Goal: Navigation & Orientation: Find specific page/section

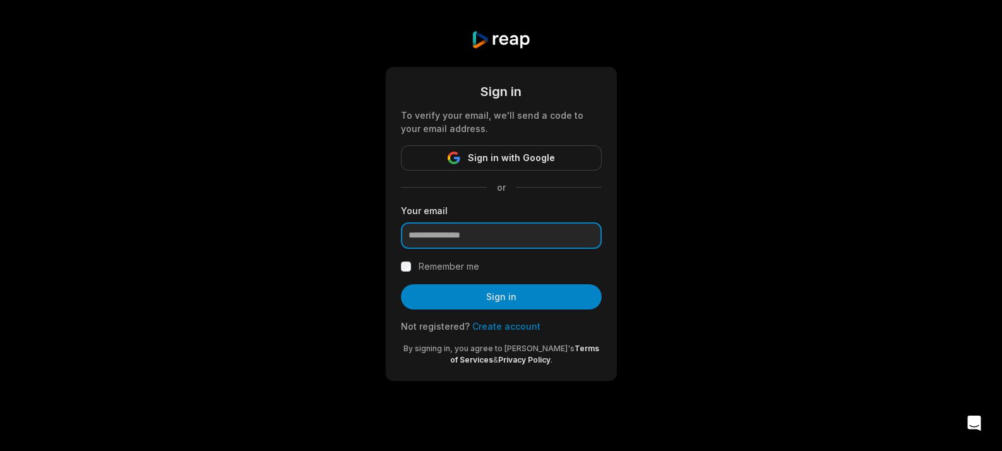
click at [524, 235] on input "email" at bounding box center [501, 235] width 201 height 27
paste input "**********"
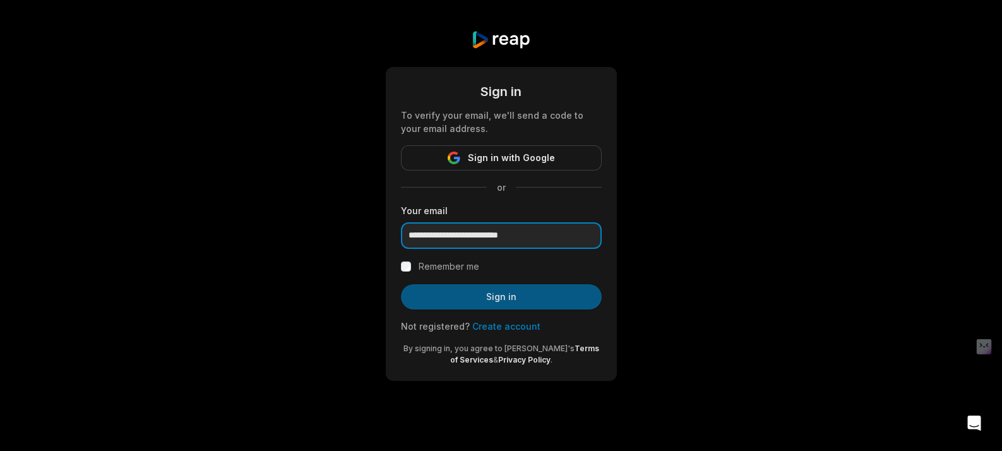
type input "**********"
click at [418, 290] on button "Sign in" at bounding box center [501, 296] width 201 height 25
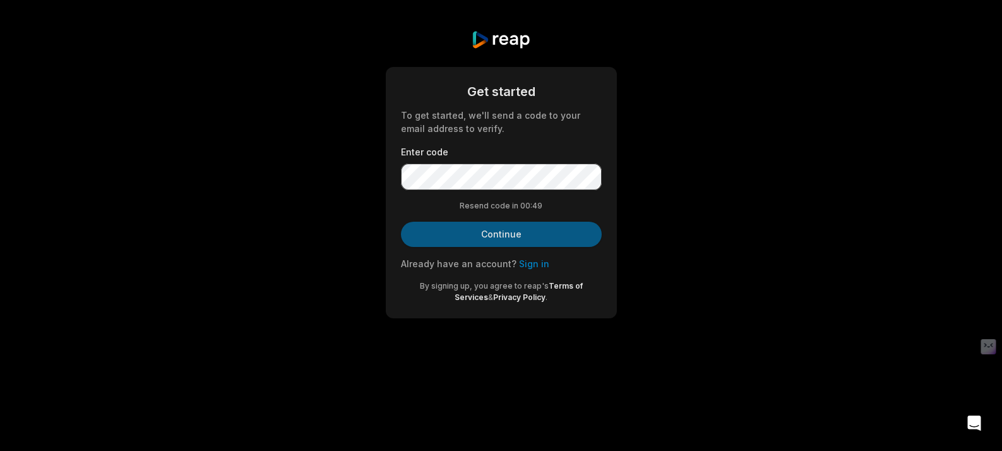
click at [485, 231] on button "Continue" at bounding box center [501, 234] width 201 height 25
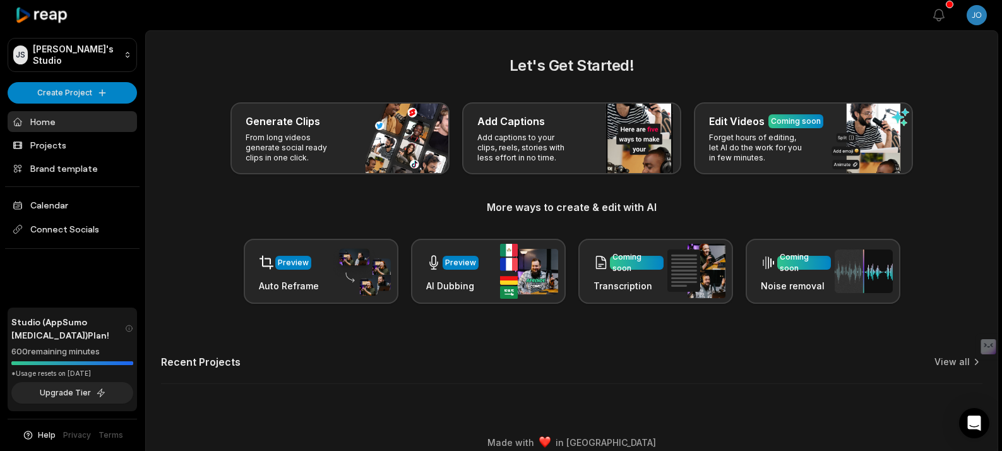
click at [976, 19] on html "JS Jorge's Studio Create Project Home Projects Brand template Calendar Connect …" at bounding box center [501, 225] width 1002 height 451
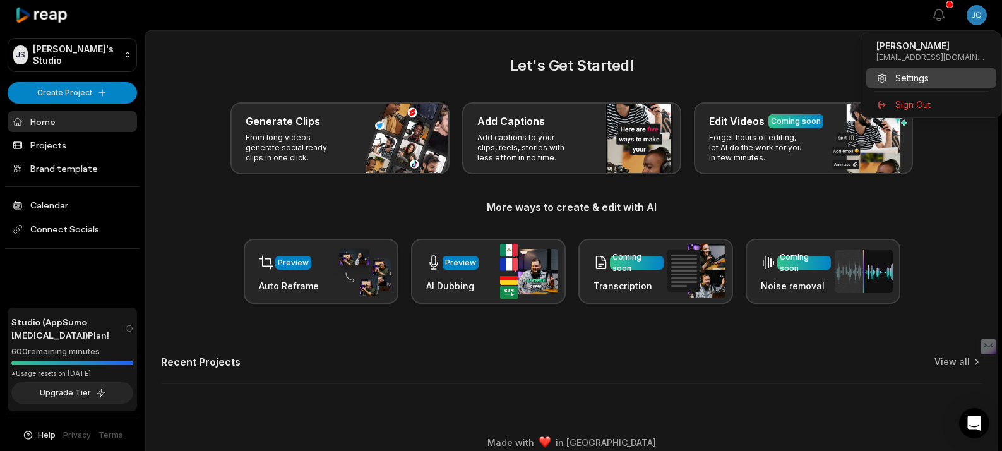
click at [919, 79] on span "Settings" at bounding box center [911, 77] width 33 height 13
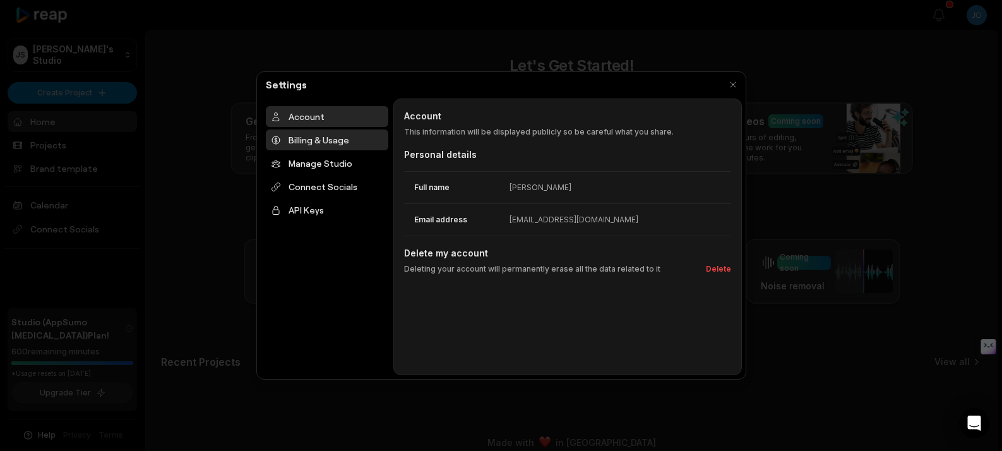
click at [359, 147] on div "Billing & Usage" at bounding box center [327, 139] width 122 height 21
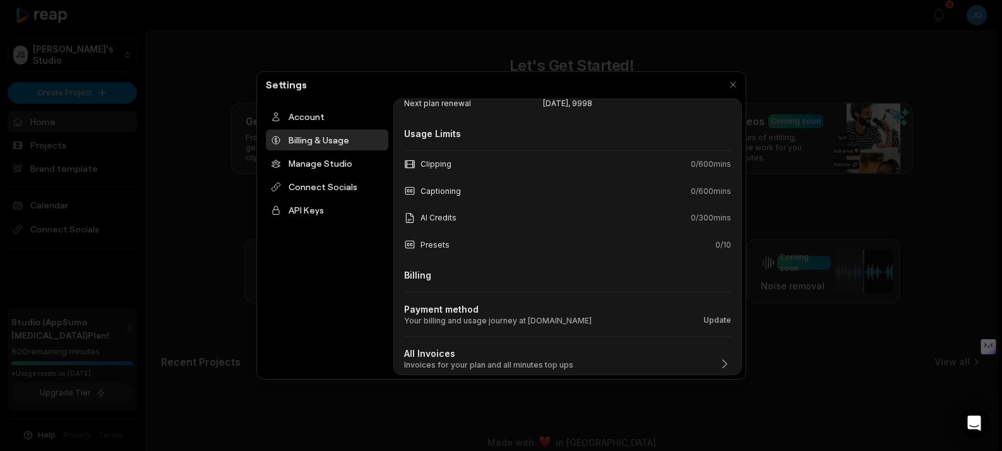
scroll to position [116, 0]
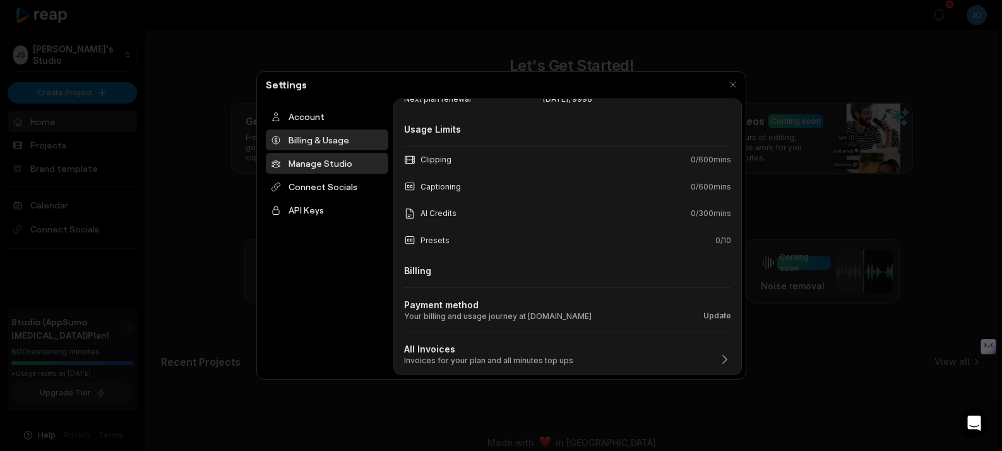
click at [299, 154] on div "Manage Studio" at bounding box center [327, 163] width 122 height 21
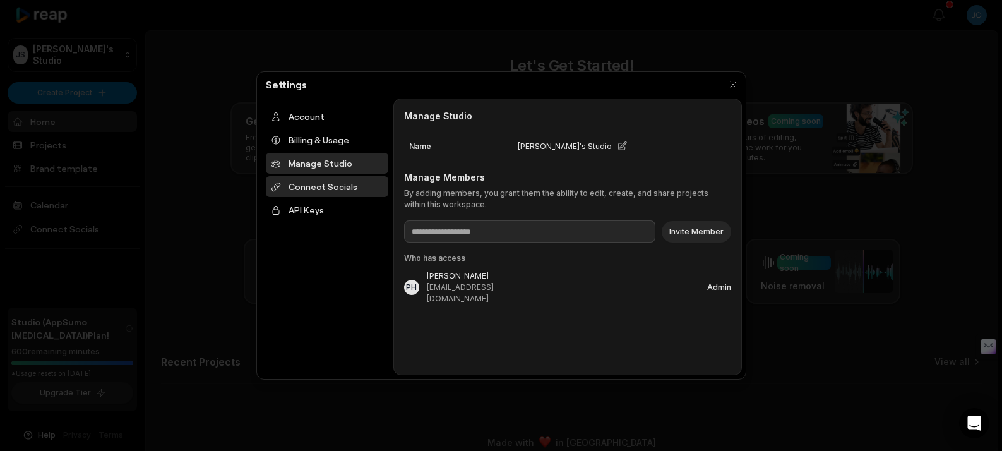
click at [359, 183] on div "Connect Socials" at bounding box center [327, 186] width 122 height 21
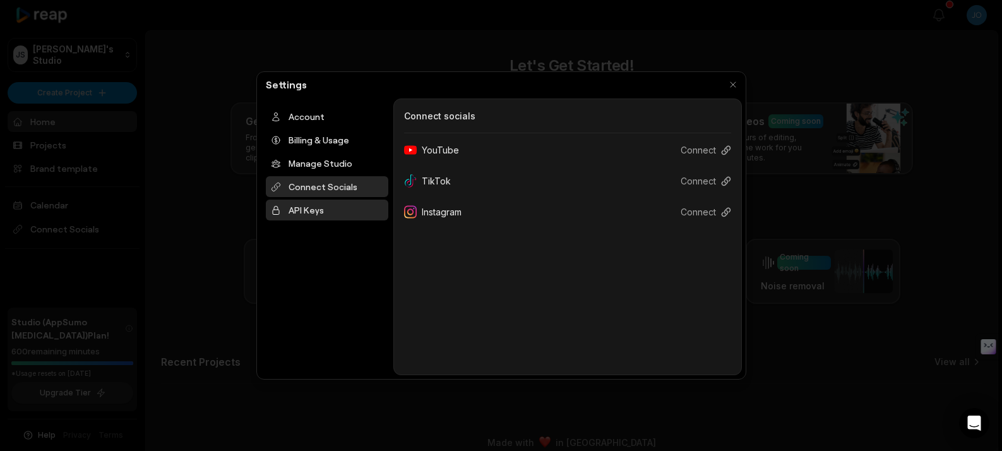
click at [329, 200] on div "API Keys" at bounding box center [327, 210] width 122 height 21
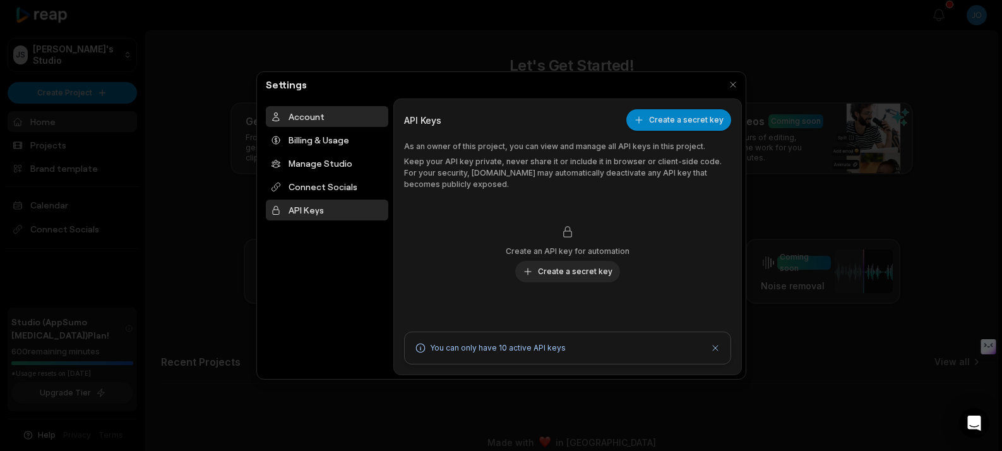
click at [310, 108] on div "Account" at bounding box center [327, 116] width 122 height 21
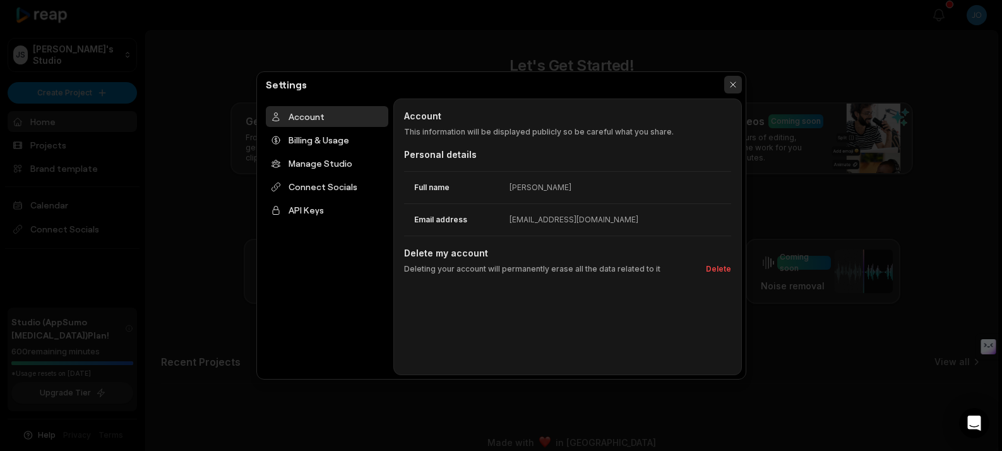
click at [735, 84] on button "button" at bounding box center [733, 85] width 18 height 18
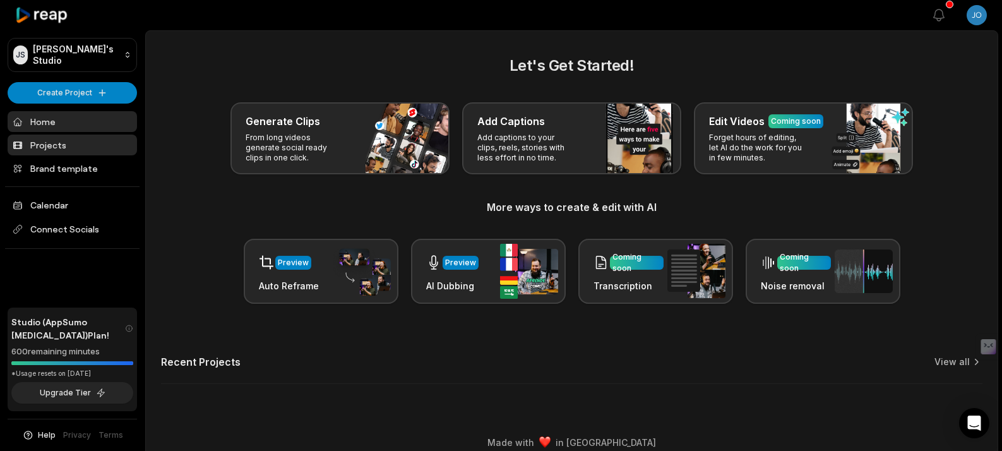
click at [102, 145] on link "Projects" at bounding box center [72, 144] width 129 height 21
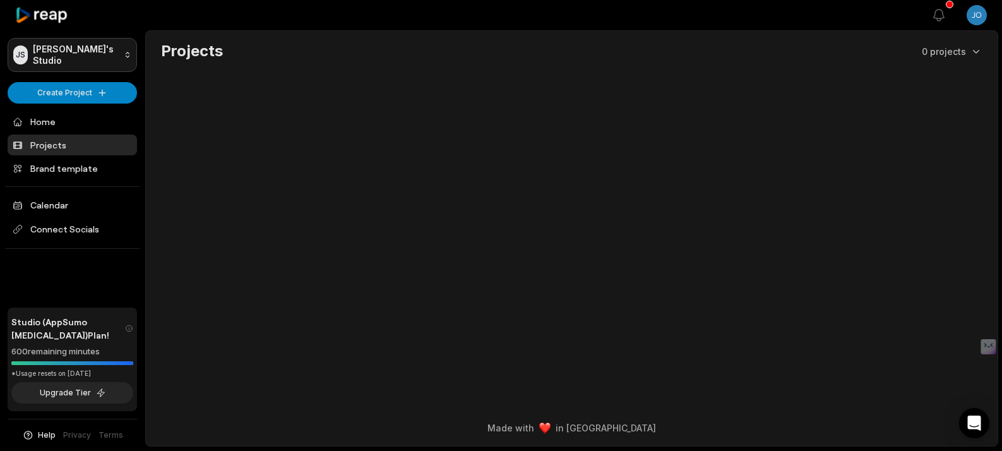
click at [124, 51] on html "[PERSON_NAME] Studio Create Project Home Projects Brand template Calendar Conne…" at bounding box center [501, 225] width 1002 height 451
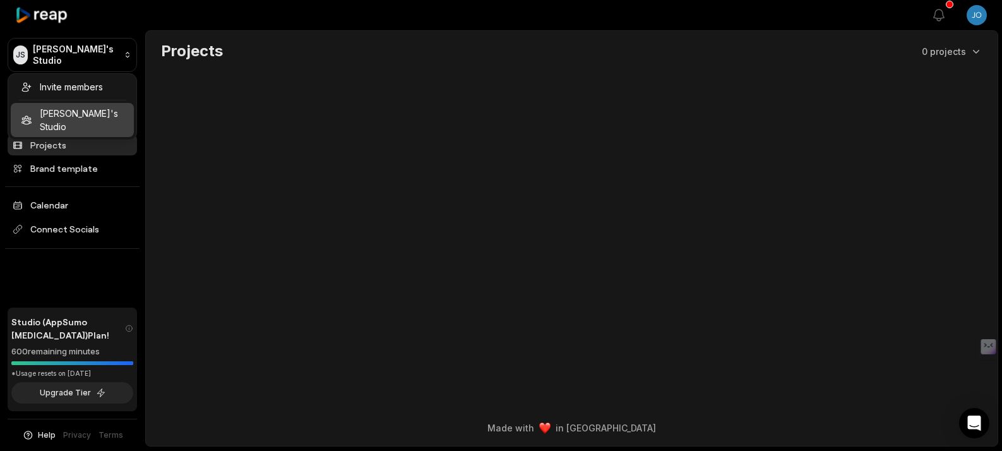
click at [128, 44] on html "[PERSON_NAME] Studio Create Project Home Projects Brand template Calendar Conne…" at bounding box center [501, 225] width 1002 height 451
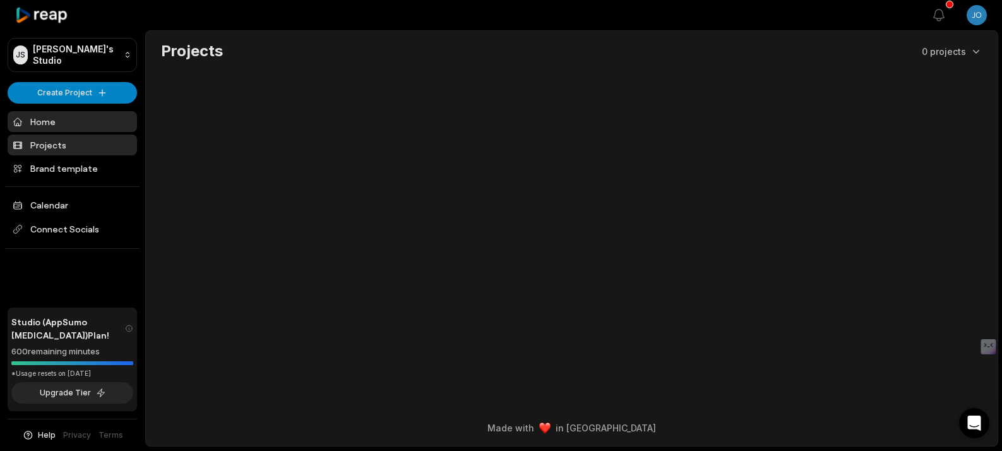
click at [53, 117] on link "Home" at bounding box center [72, 121] width 129 height 21
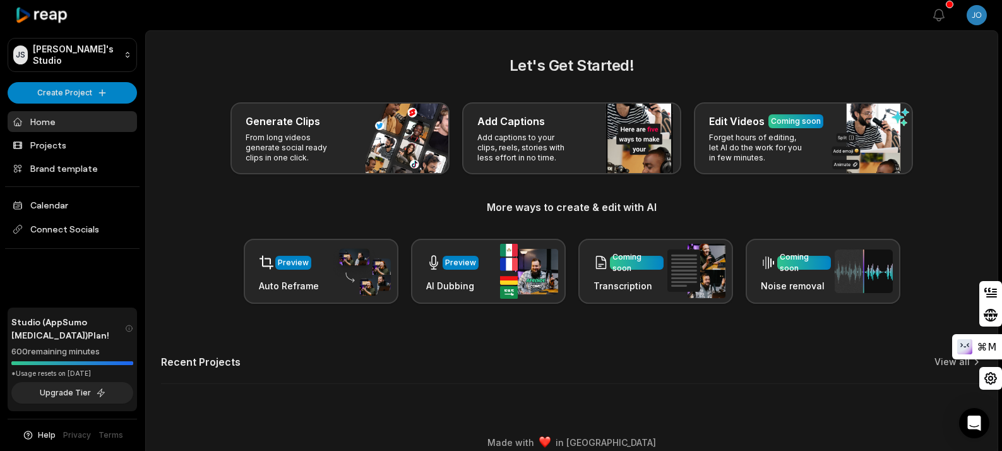
click at [767, 337] on div "Let's Get Started! Generate Clips From long videos generate social ready clips …" at bounding box center [572, 226] width 852 height 345
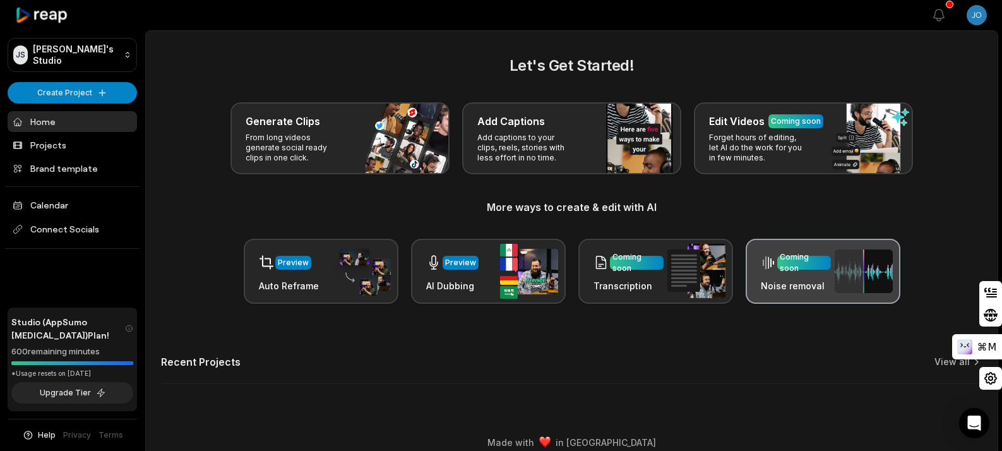
scroll to position [14, 0]
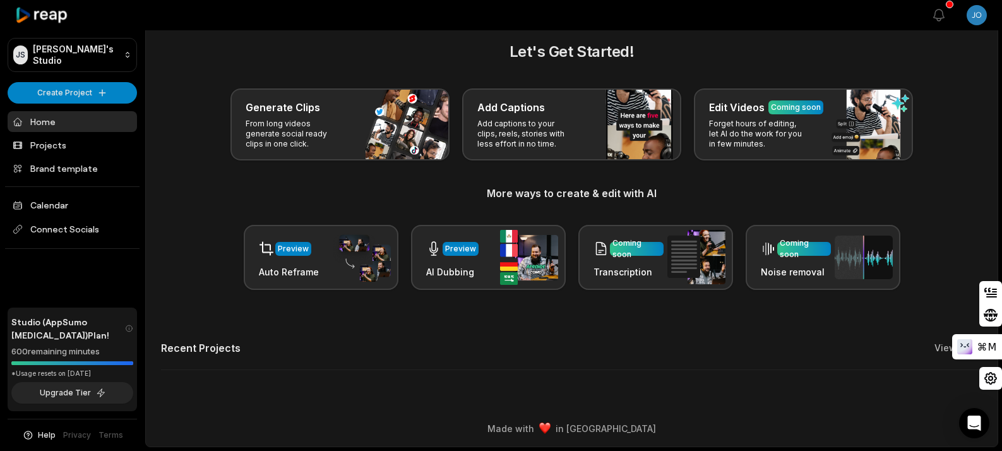
click at [99, 124] on link "Home" at bounding box center [72, 121] width 129 height 21
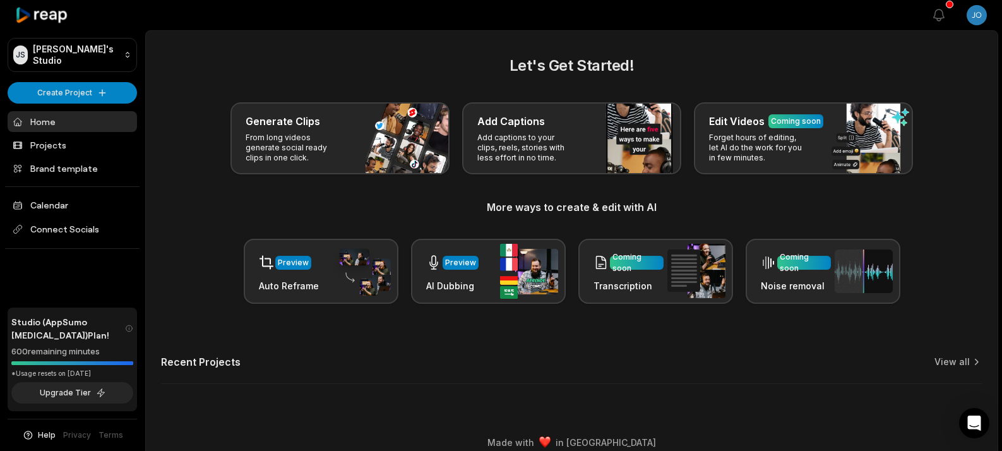
click at [943, 361] on link "View all" at bounding box center [952, 361] width 35 height 13
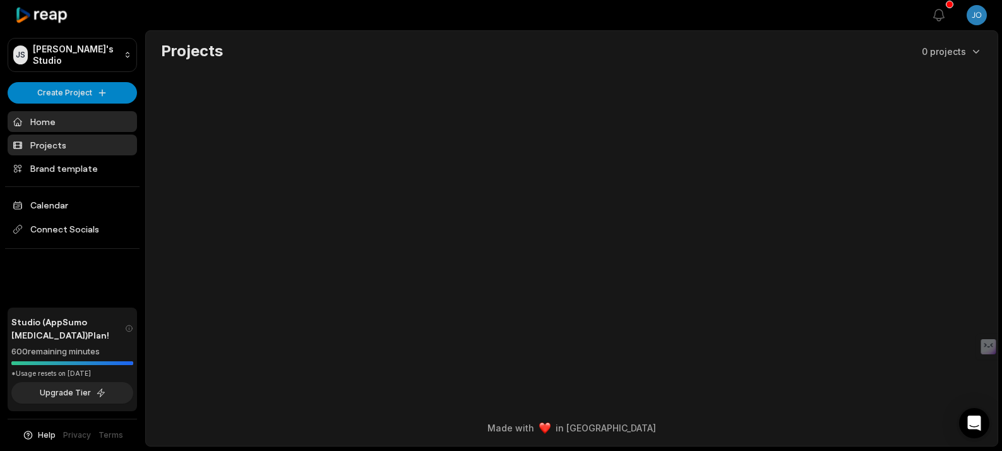
click at [47, 121] on link "Home" at bounding box center [72, 121] width 129 height 21
